Goal: Complete application form

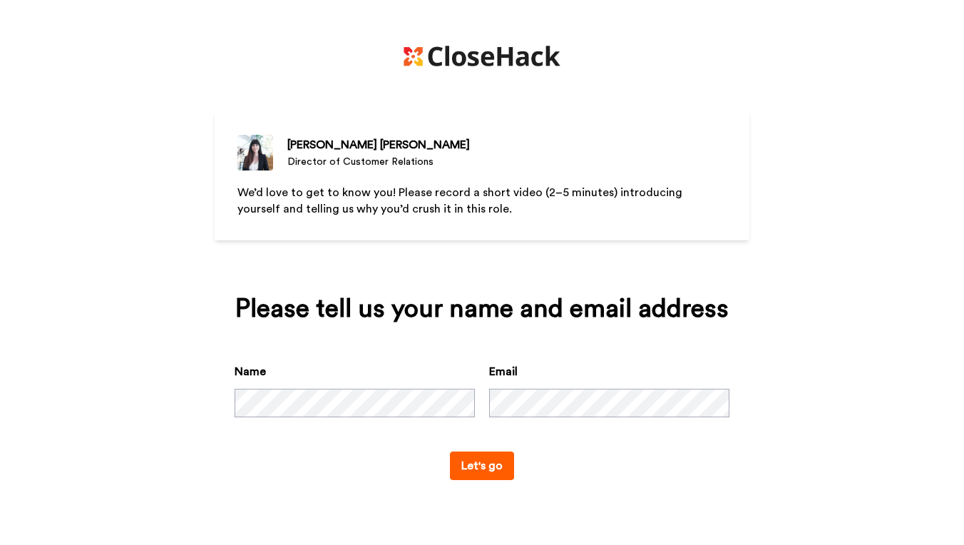
click at [471, 480] on button "Let's go" at bounding box center [482, 465] width 64 height 29
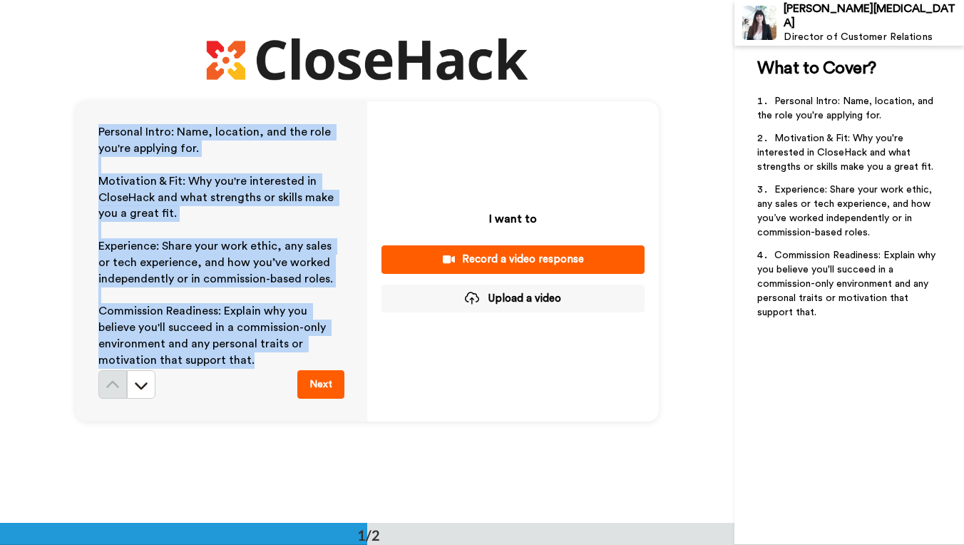
drag, startPoint x: 252, startPoint y: 361, endPoint x: 65, endPoint y: 133, distance: 295.0
click at [65, 133] on div "Personal Intro: Name, location, and the role you're applying for. ﻿ Motivation …" at bounding box center [367, 261] width 735 height 523
copy div "Personal Intro: Name, location, and the role you're applying for. ﻿ Motivation …"
click at [494, 264] on div "Record a video response" at bounding box center [513, 259] width 240 height 15
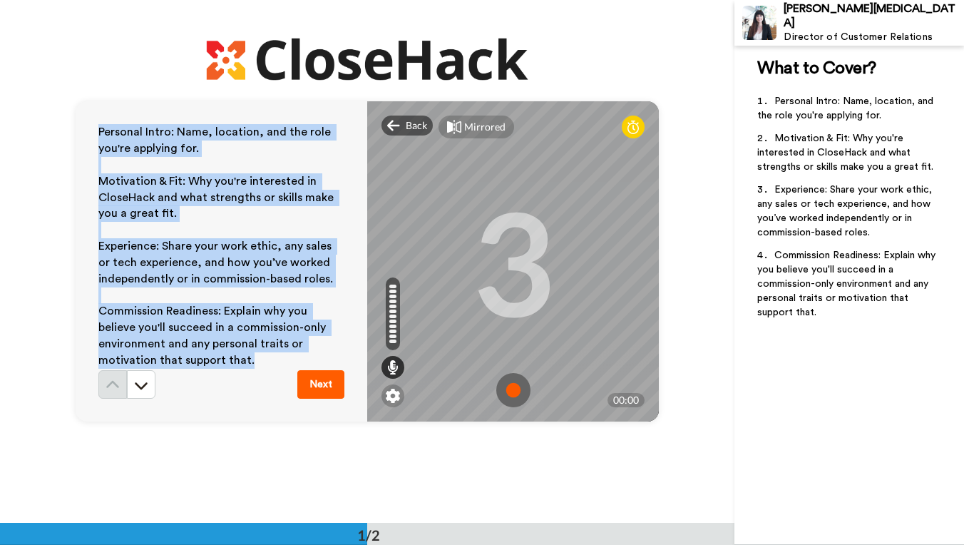
click at [515, 392] on img at bounding box center [513, 390] width 34 height 34
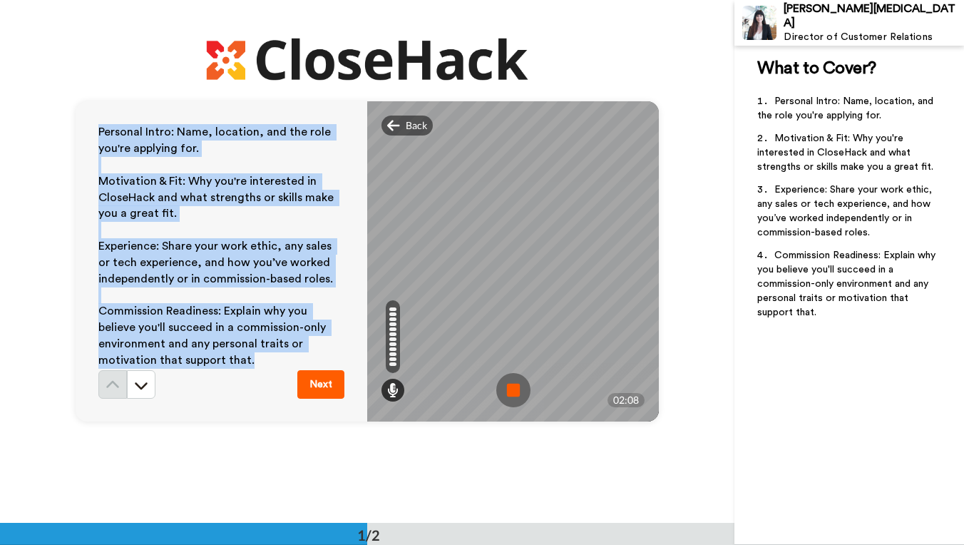
click at [517, 394] on img at bounding box center [513, 390] width 34 height 34
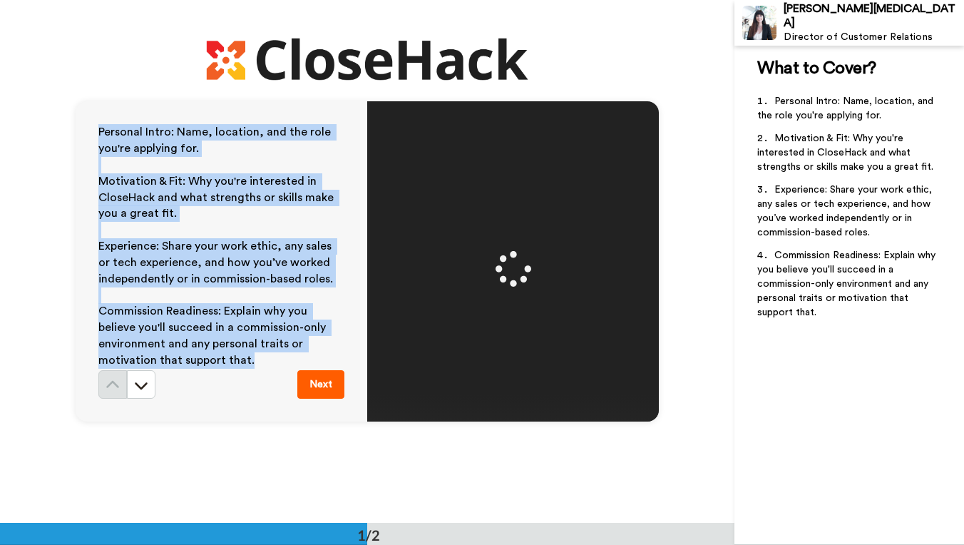
click at [319, 384] on button "Next" at bounding box center [320, 384] width 47 height 29
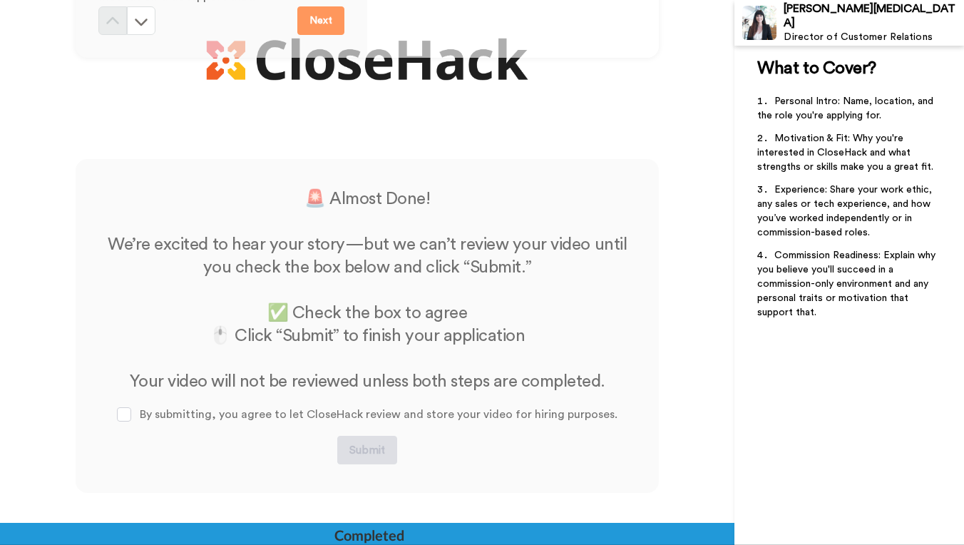
scroll to position [490, 0]
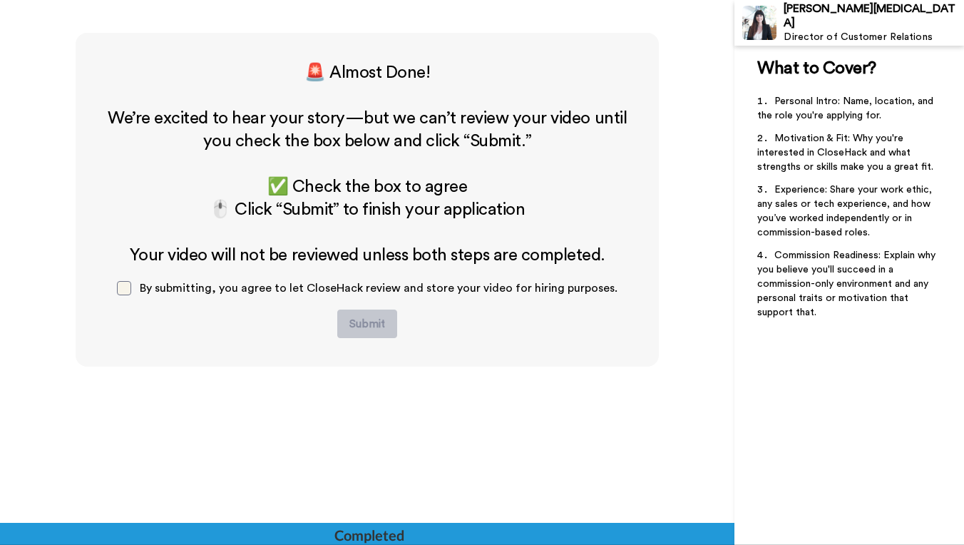
click at [130, 286] on span at bounding box center [124, 288] width 14 height 14
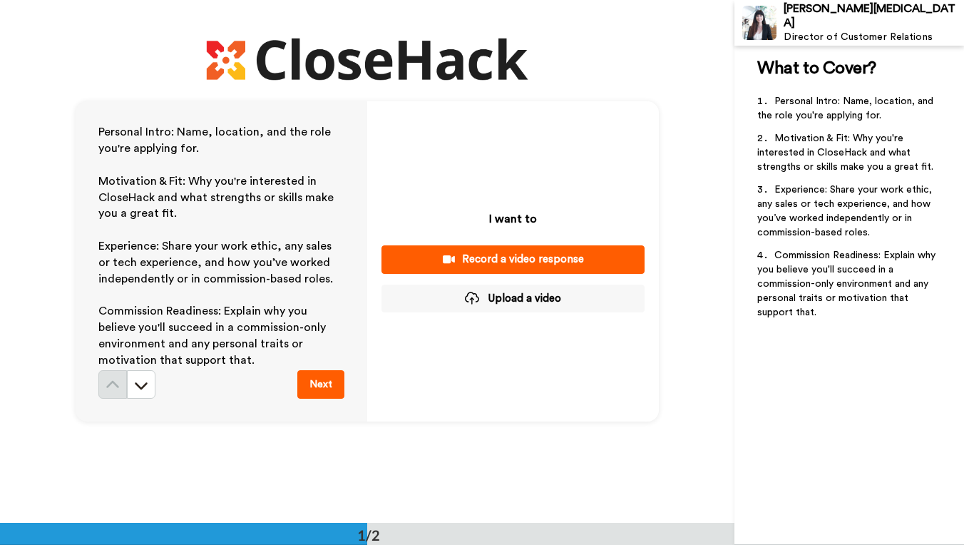
scroll to position [0, 0]
click at [142, 384] on icon at bounding box center [141, 385] width 14 height 14
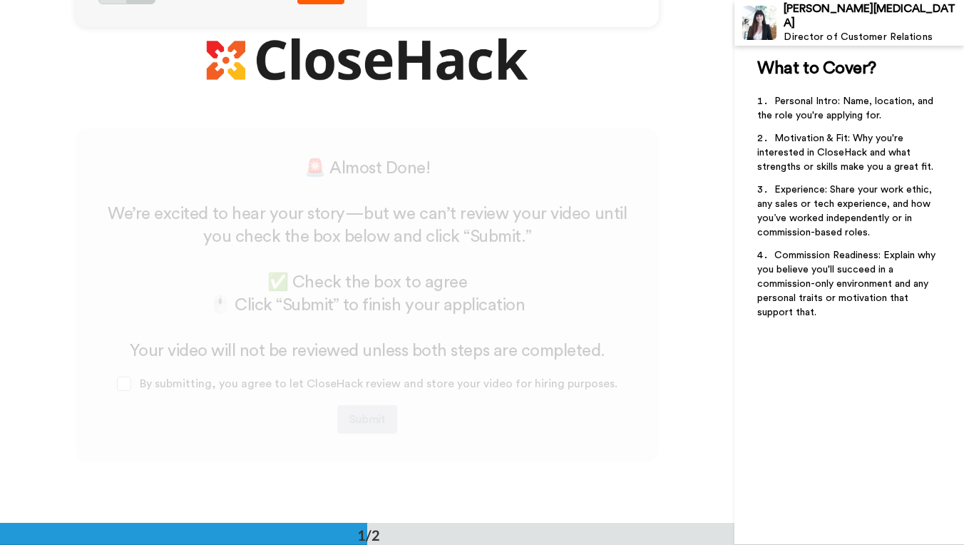
click at [142, 384] on div "🚨 Almost Done! ﻿ We’re excited to hear your story—but we can’t review your vide…" at bounding box center [367, 295] width 526 height 277
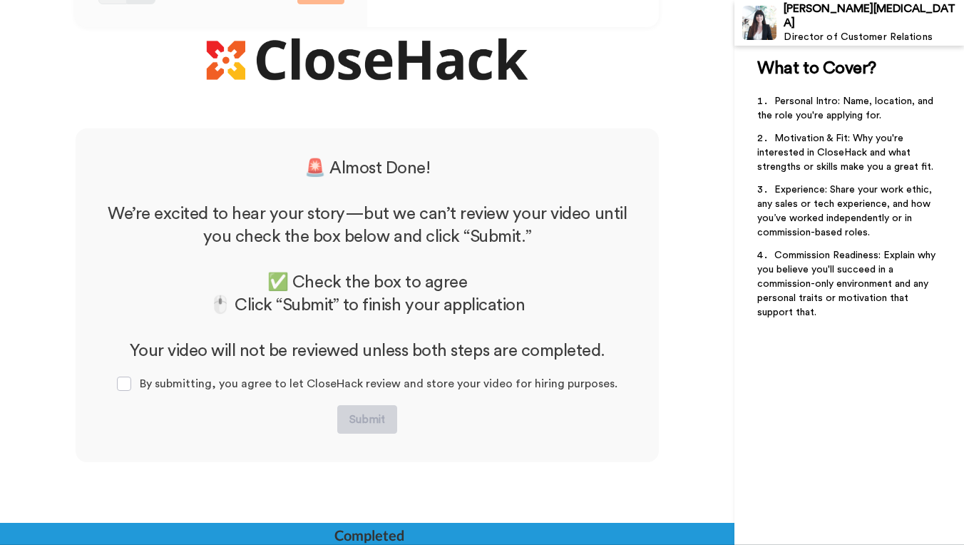
scroll to position [429, 0]
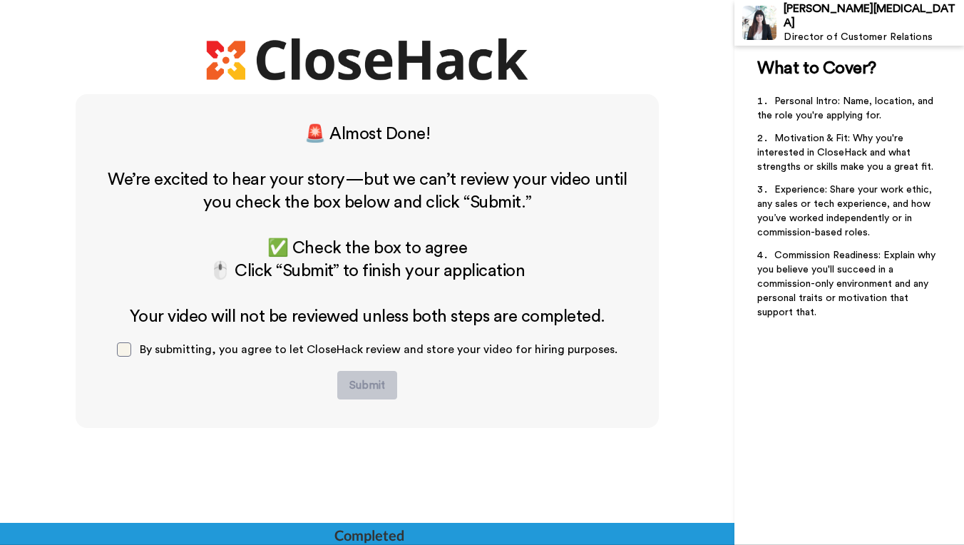
click at [131, 349] on span at bounding box center [124, 349] width 14 height 14
click at [128, 350] on span at bounding box center [124, 349] width 14 height 14
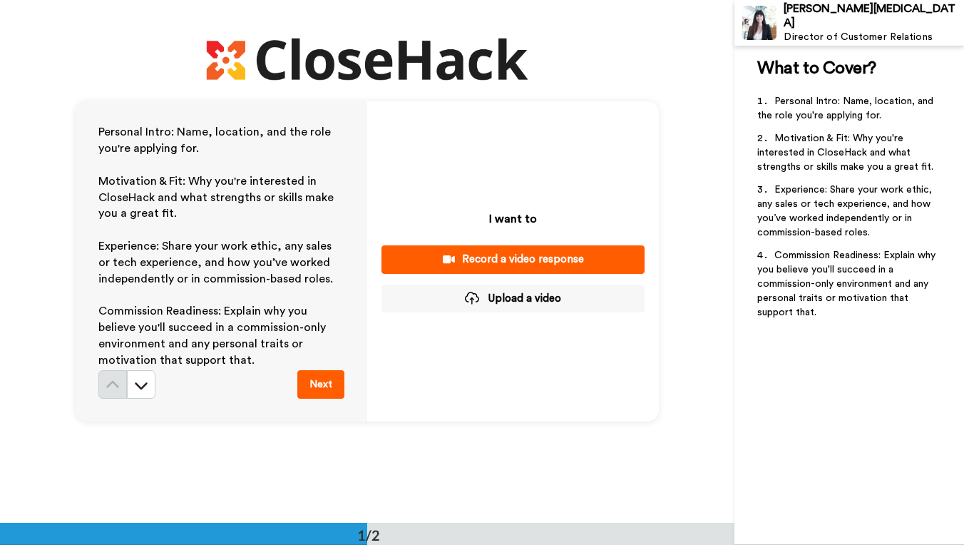
scroll to position [0, 0]
click at [508, 213] on p "I want to" at bounding box center [513, 218] width 48 height 17
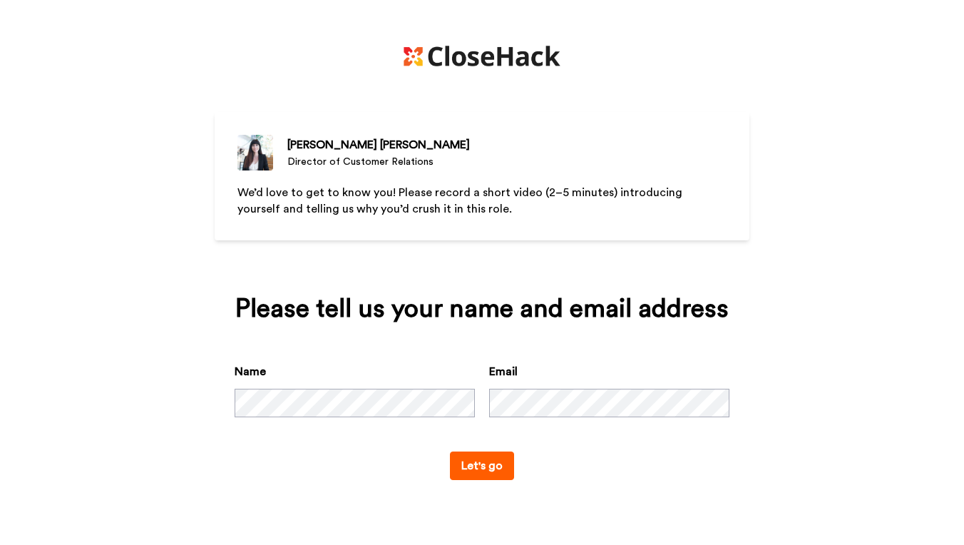
click at [470, 480] on button "Let's go" at bounding box center [482, 465] width 64 height 29
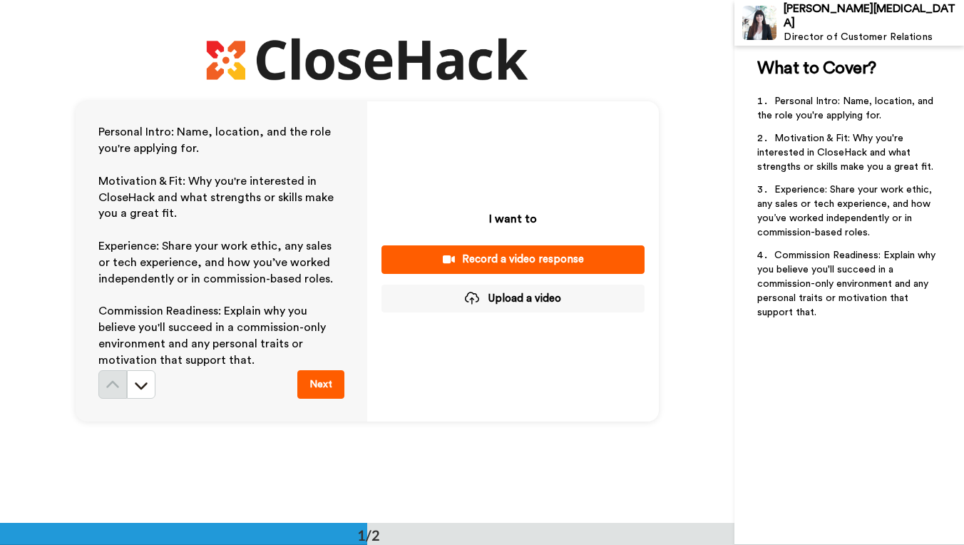
click at [548, 265] on div "Record a video response" at bounding box center [513, 259] width 240 height 15
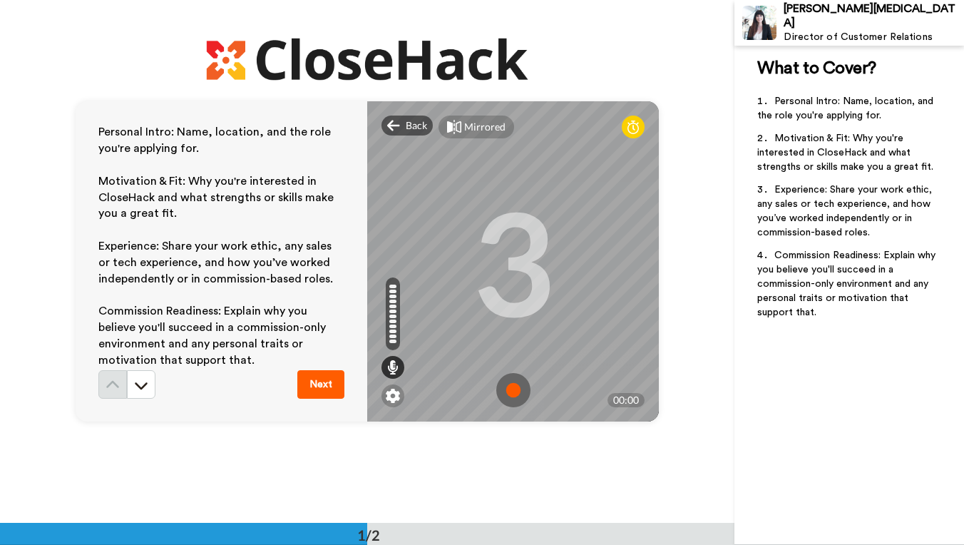
click at [514, 387] on img at bounding box center [513, 390] width 34 height 34
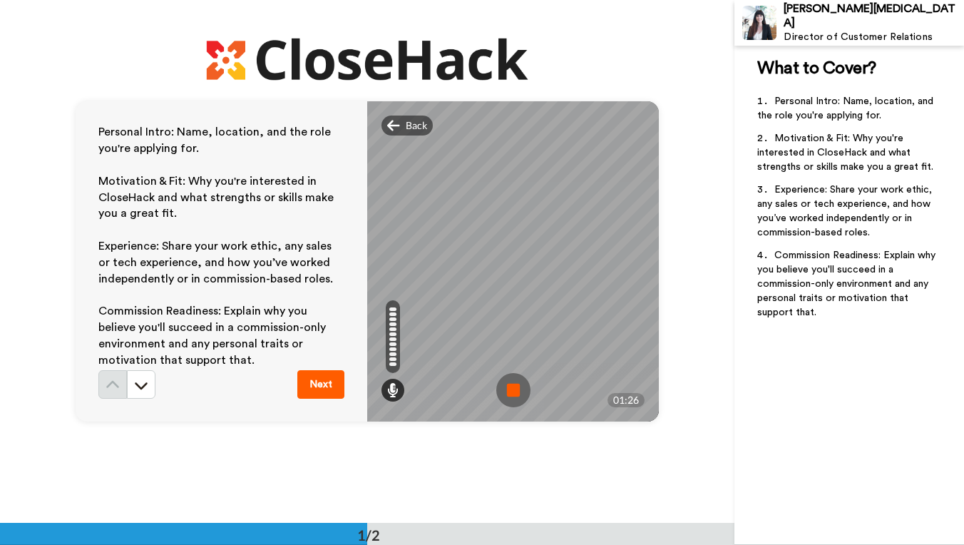
click at [515, 387] on img at bounding box center [513, 390] width 34 height 34
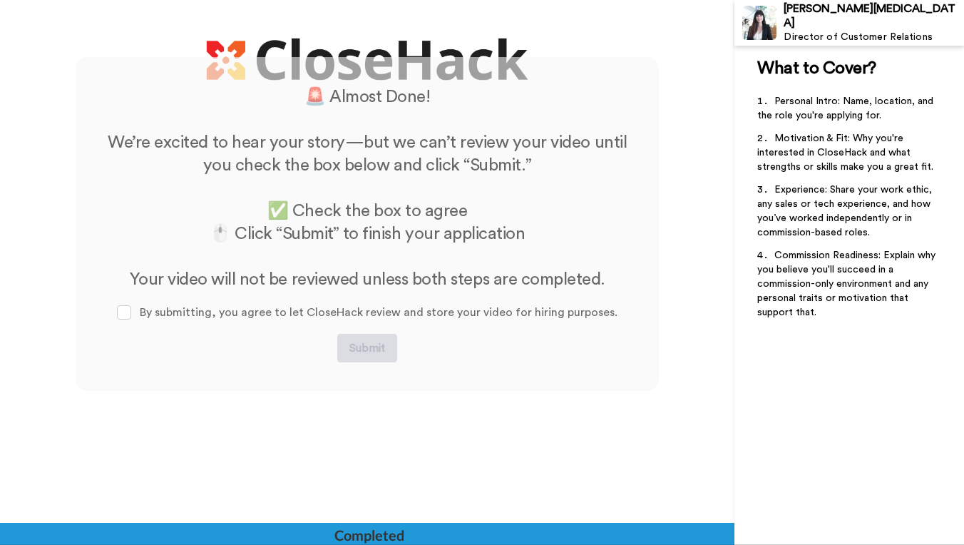
scroll to position [502, 0]
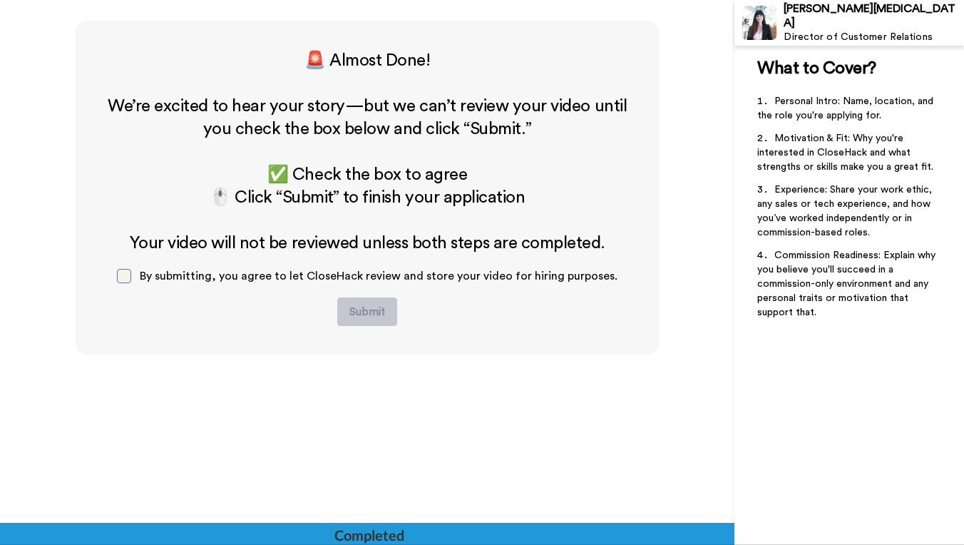
click at [131, 281] on span at bounding box center [124, 276] width 14 height 14
click at [131, 280] on span at bounding box center [124, 276] width 14 height 14
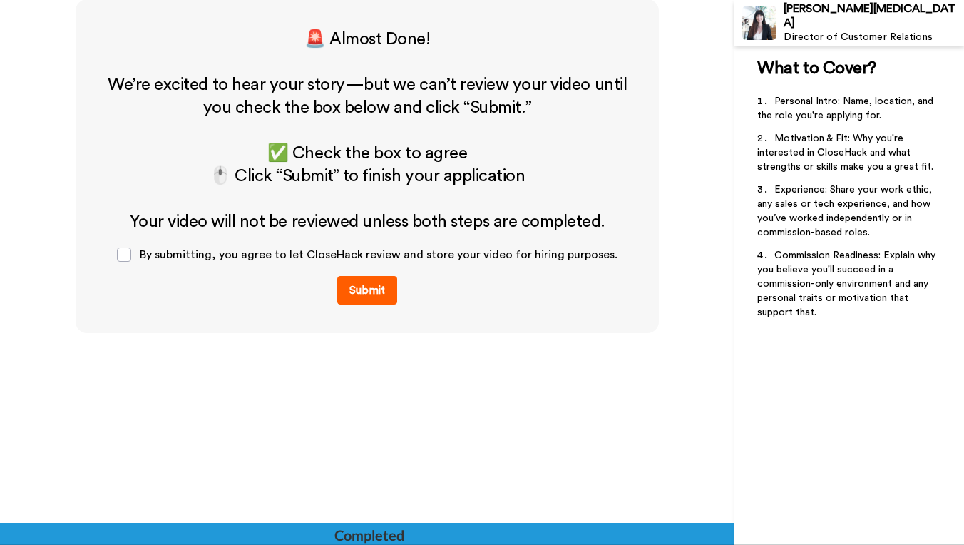
scroll to position [524, 0]
click at [364, 289] on button "Submit" at bounding box center [367, 290] width 60 height 29
